Goal: Transaction & Acquisition: Purchase product/service

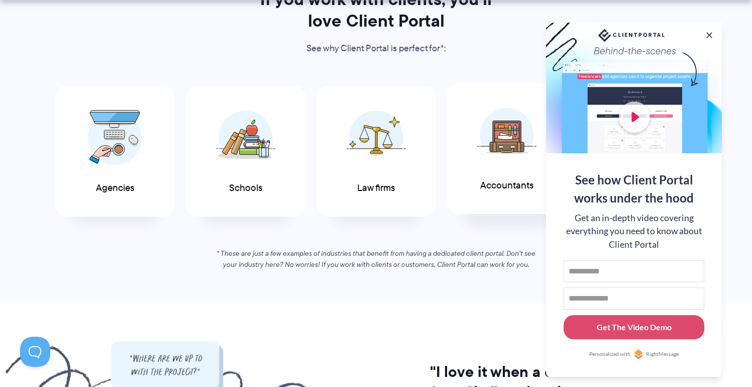
scroll to position [538, 0]
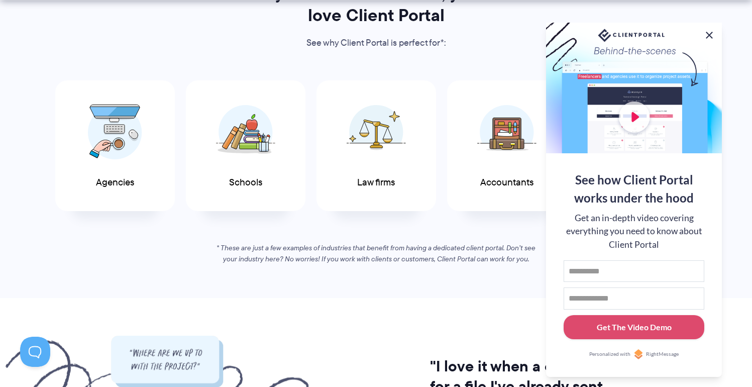
click at [711, 34] on button at bounding box center [709, 35] width 12 height 12
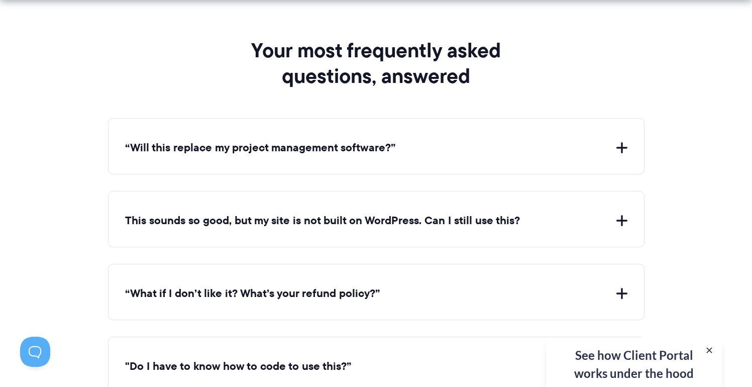
scroll to position [3768, 0]
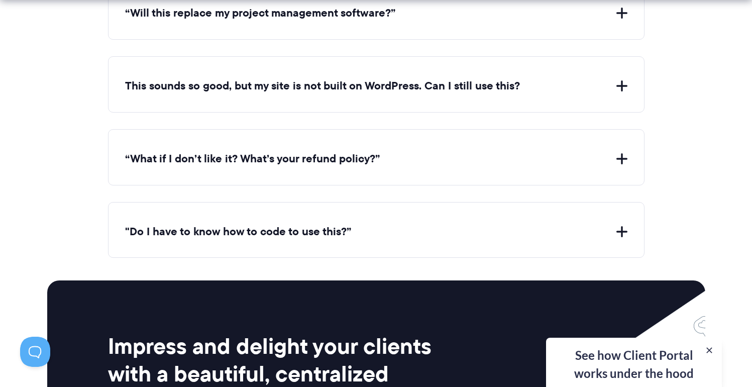
click at [467, 240] on div ""Do I have to know how to code to use this?” Nope. If your website uses WordPre…" at bounding box center [376, 230] width 536 height 56
click at [463, 228] on button ""Do I have to know how to code to use this?”" at bounding box center [376, 232] width 502 height 16
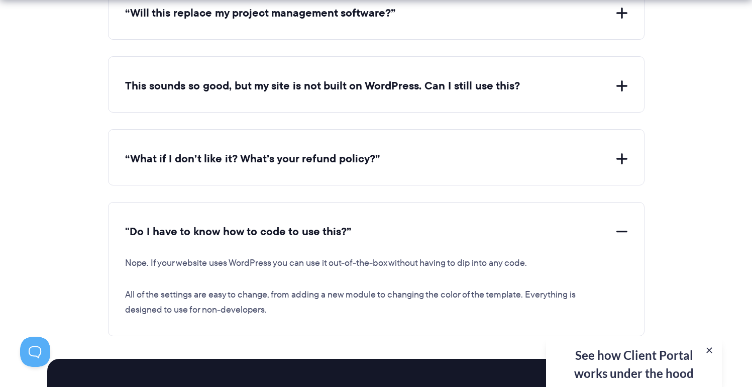
click at [421, 153] on button "“What if I don’t like it? What’s your refund policy?”" at bounding box center [376, 159] width 502 height 16
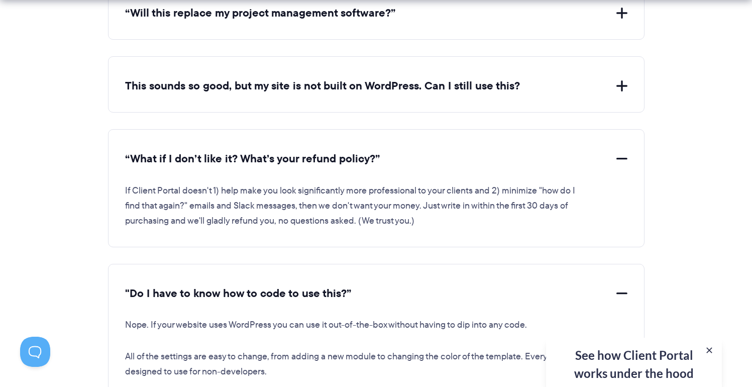
click at [418, 83] on button "This sounds so good, but my site is not built on WordPress. Can I still use thi…" at bounding box center [376, 86] width 502 height 16
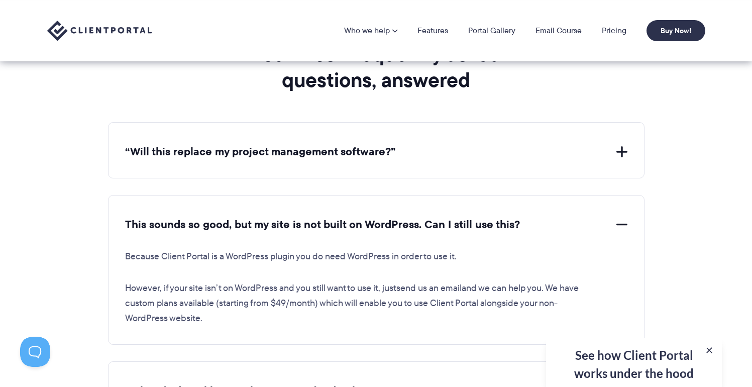
scroll to position [3617, 0]
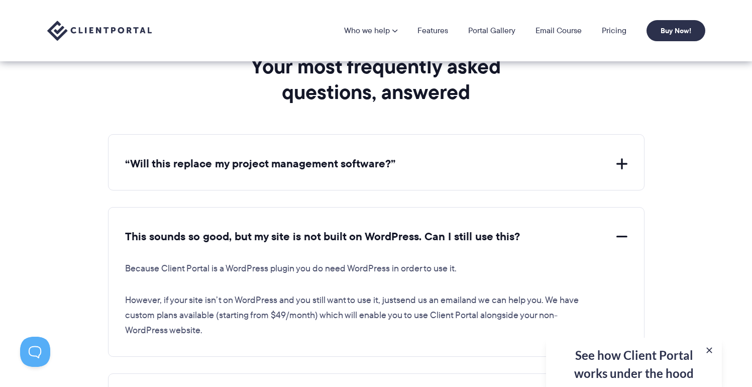
click at [412, 156] on button "“Will this replace my project management software?”" at bounding box center [376, 164] width 502 height 16
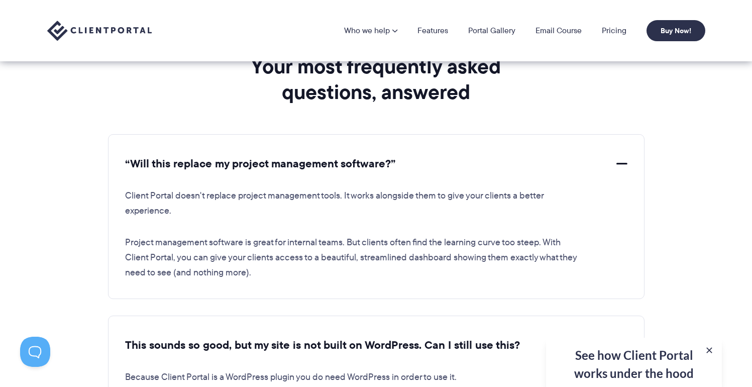
click at [410, 160] on button "“Will this replace my project management software?”" at bounding box center [376, 164] width 502 height 16
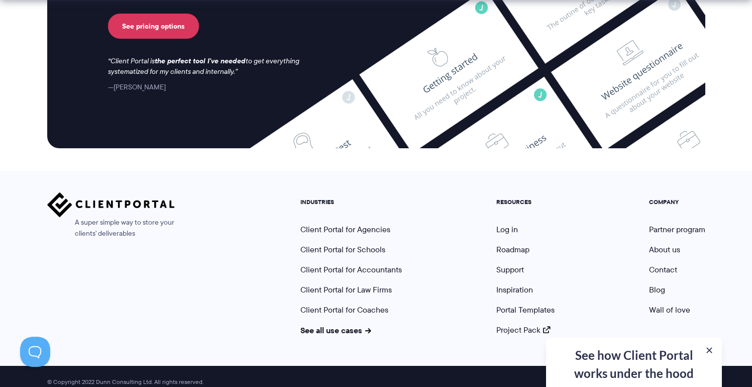
scroll to position [4455, 0]
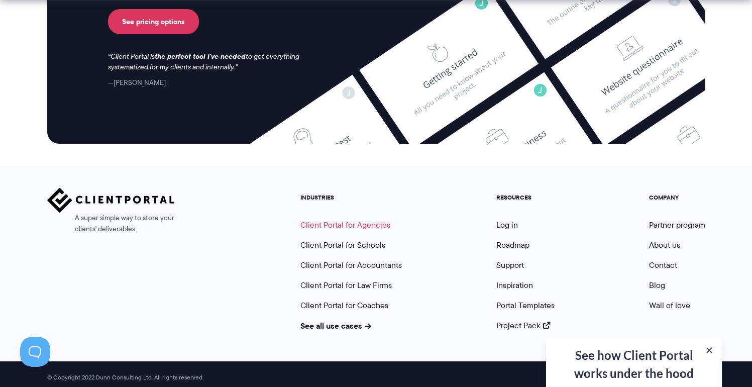
click at [367, 219] on link "Client Portal for Agencies" at bounding box center [345, 225] width 90 height 12
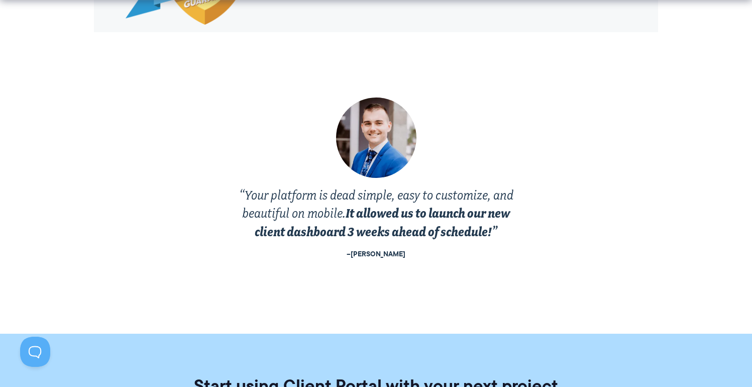
scroll to position [2388, 0]
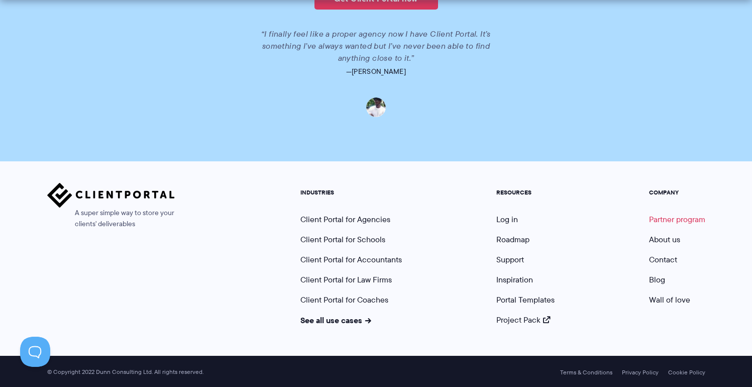
click at [664, 218] on link "Partner program" at bounding box center [677, 219] width 56 height 12
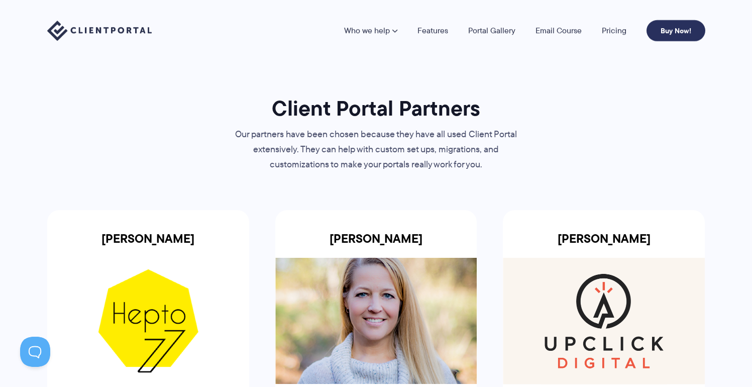
click at [659, 26] on link "Buy Now!" at bounding box center [675, 30] width 59 height 21
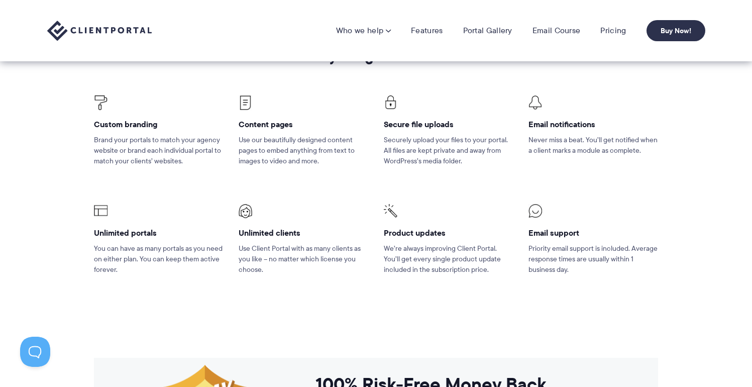
scroll to position [647, 0]
